Goal: Information Seeking & Learning: Learn about a topic

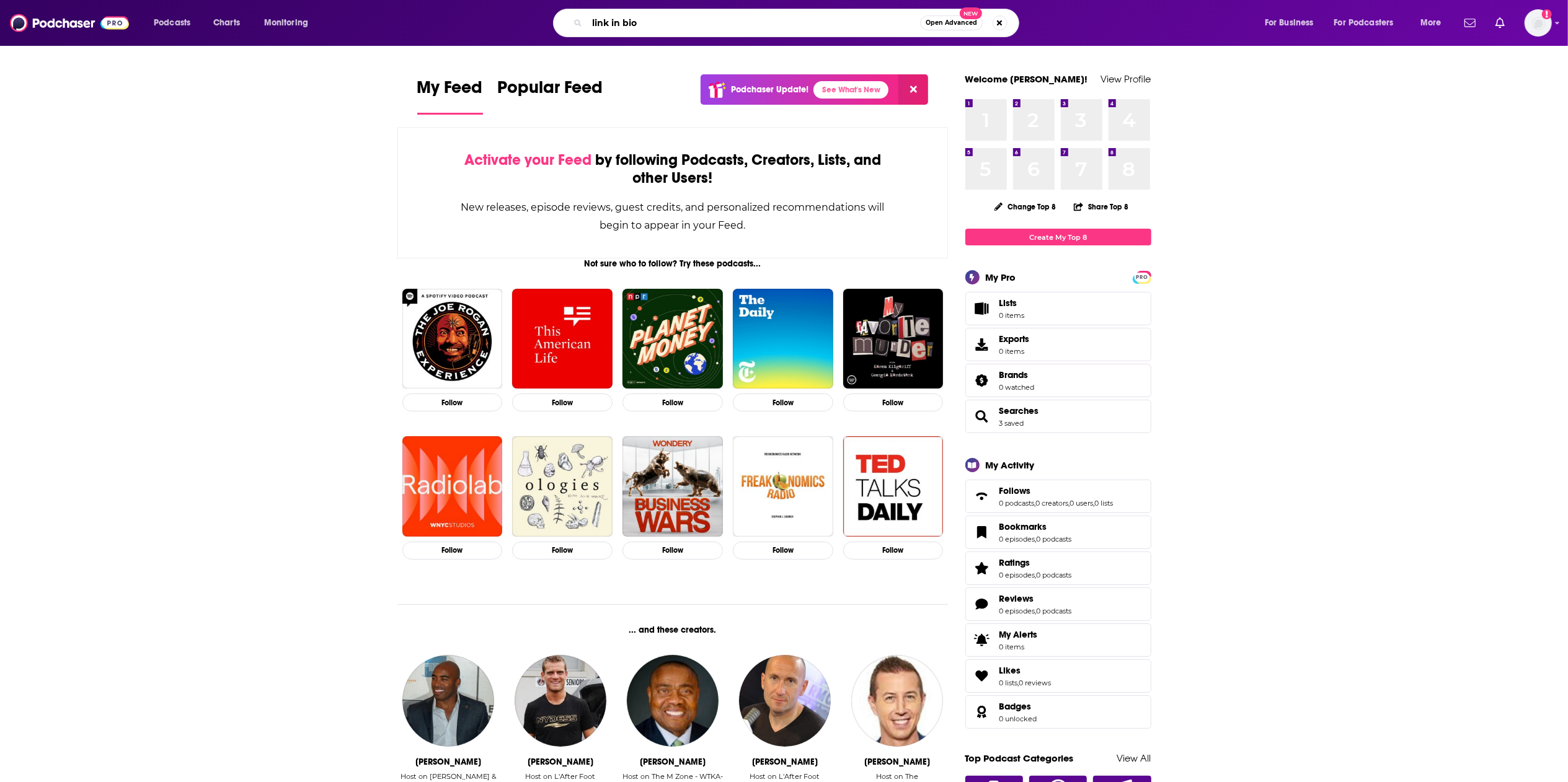
type input "link in bio"
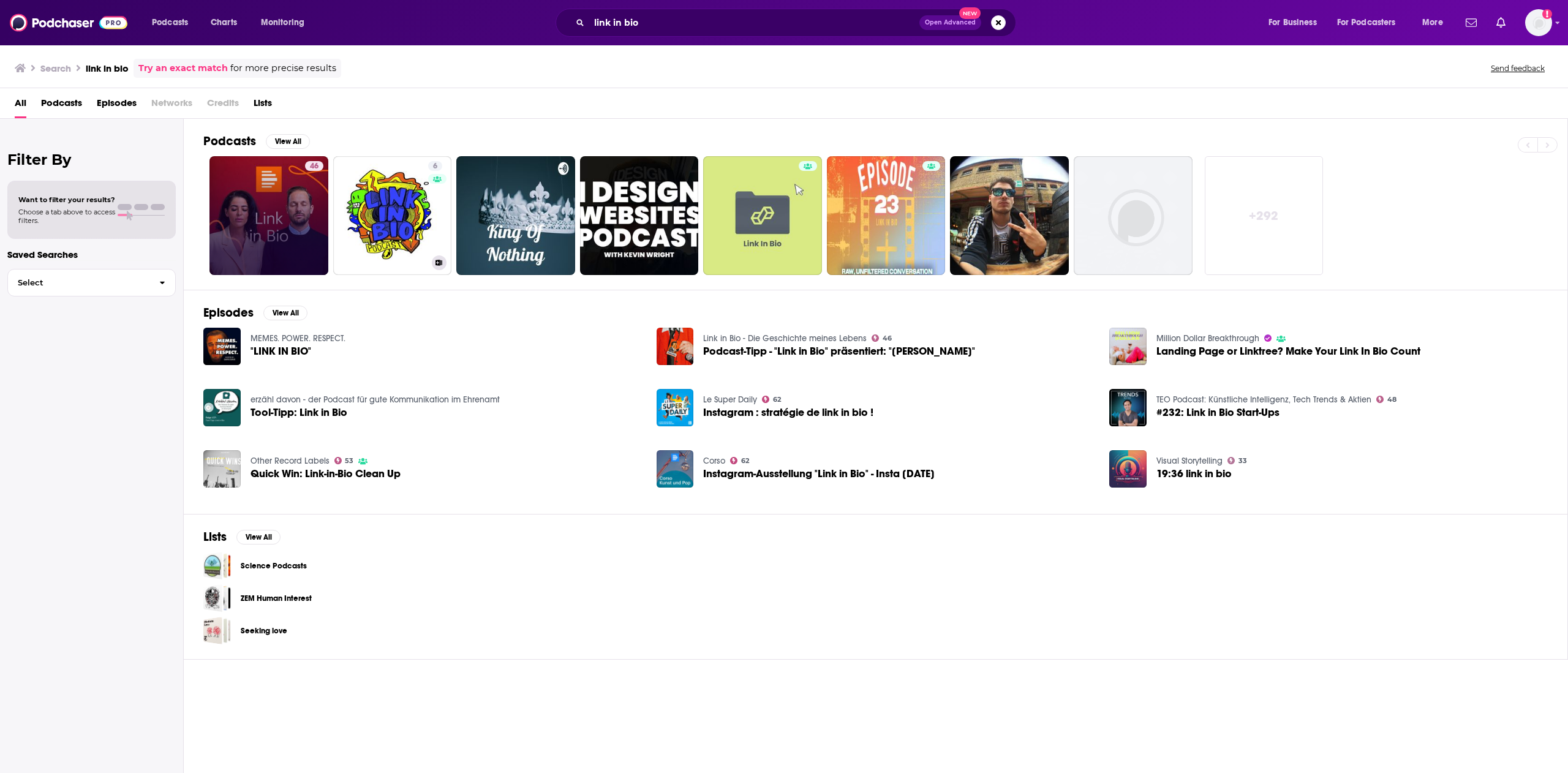
click at [260, 233] on link "46" at bounding box center [268, 215] width 119 height 119
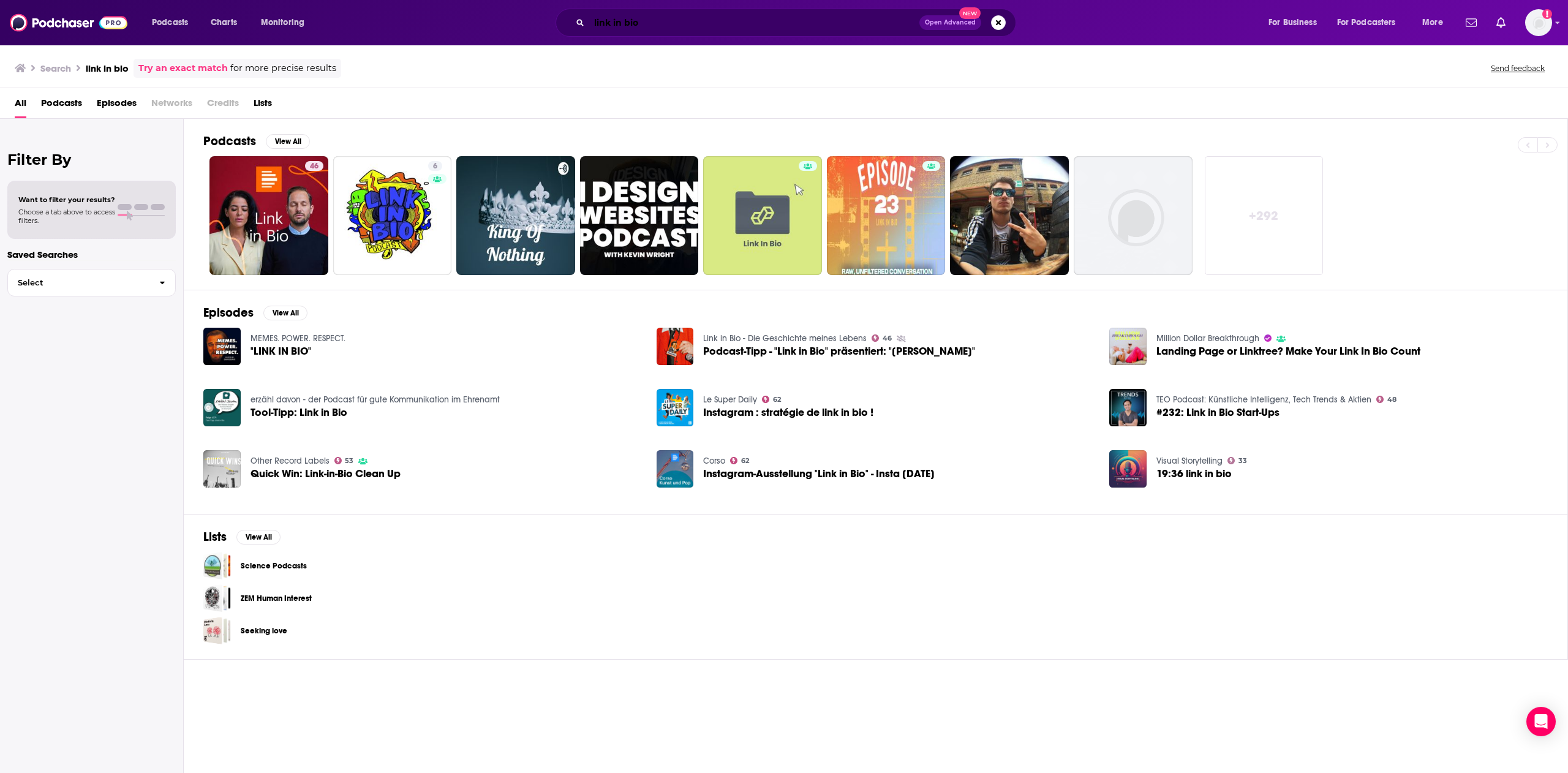
click at [719, 13] on input "link in bio" at bounding box center [755, 22] width 331 height 20
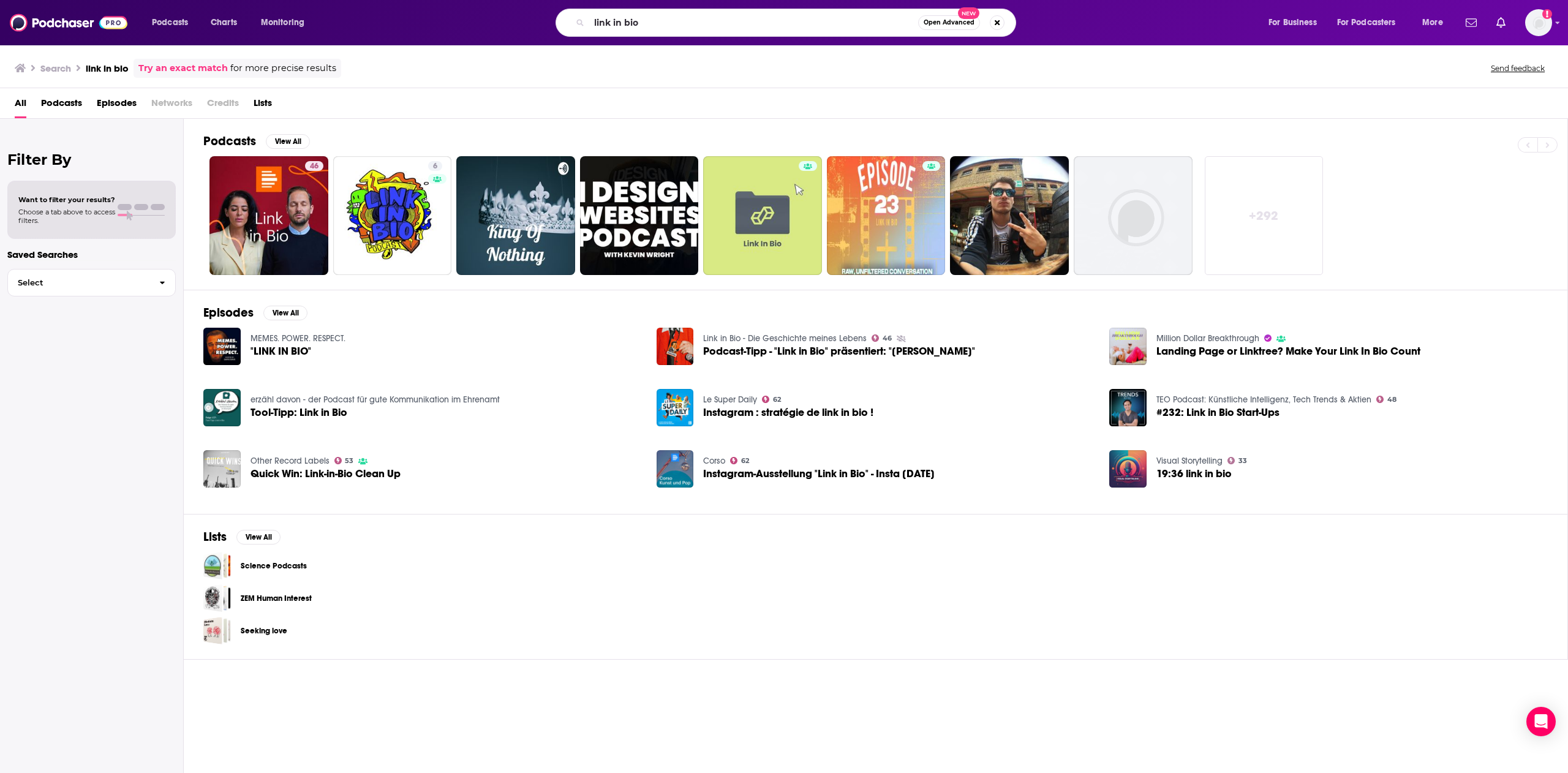
click at [1245, 235] on link "+ 292" at bounding box center [1264, 215] width 119 height 119
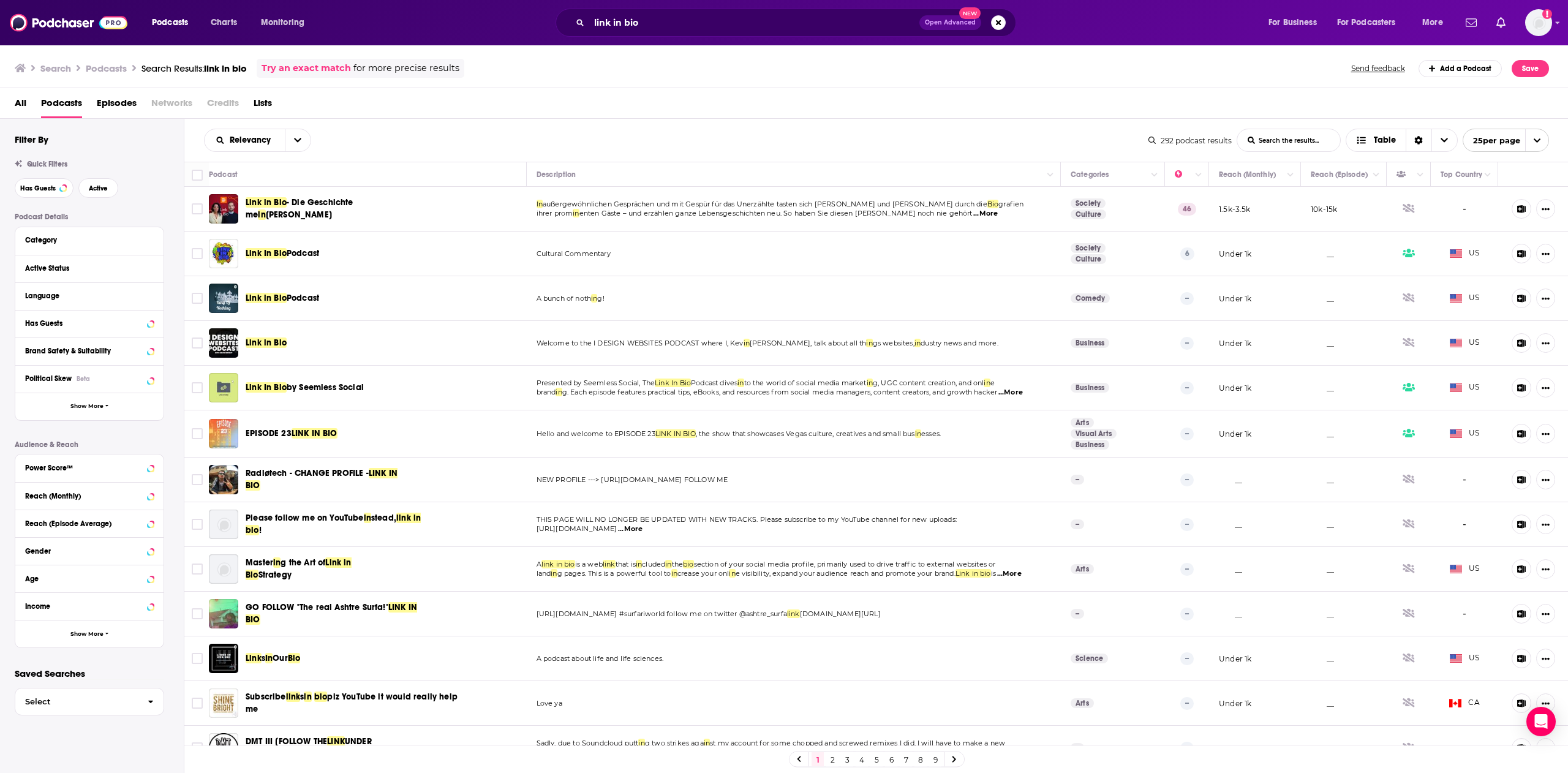
click at [274, 252] on span "Link In Bio" at bounding box center [266, 254] width 41 height 11
